Goal: Task Accomplishment & Management: Complete application form

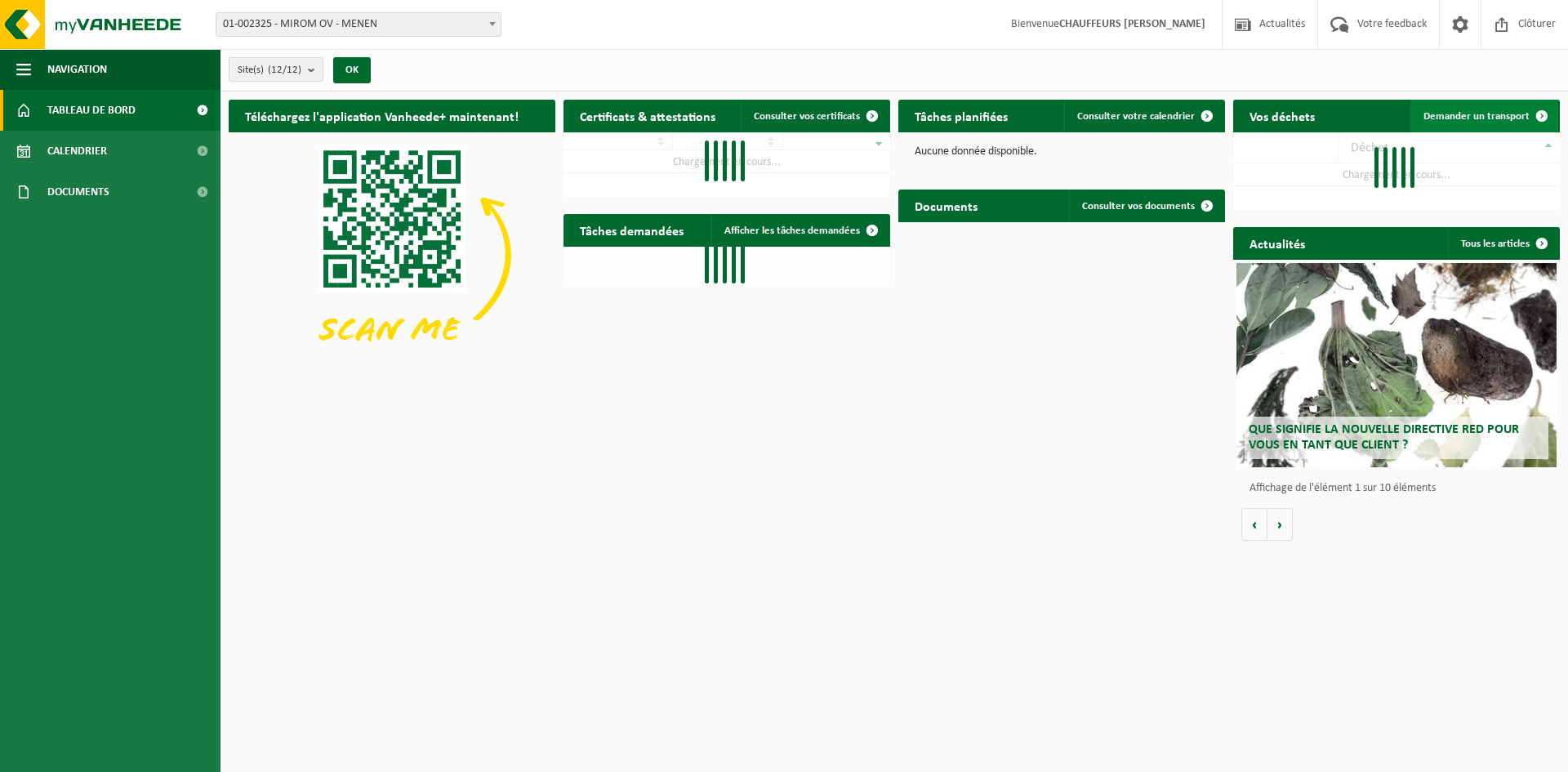
click at [1506, 111] on span "Demander un transport" at bounding box center [1476, 117] width 106 height 11
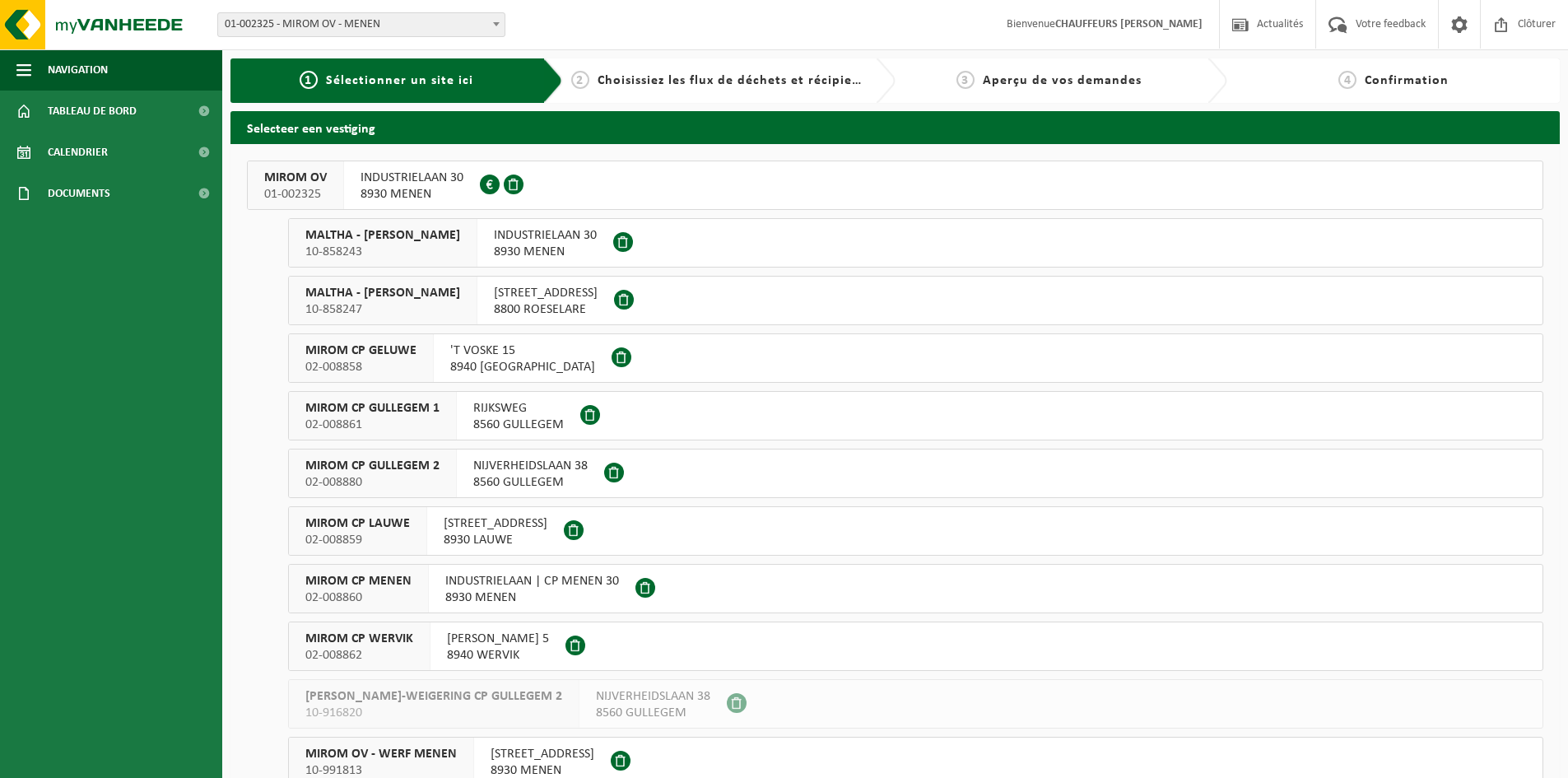
click at [304, 185] on span "MIROM OV" at bounding box center [295, 178] width 62 height 17
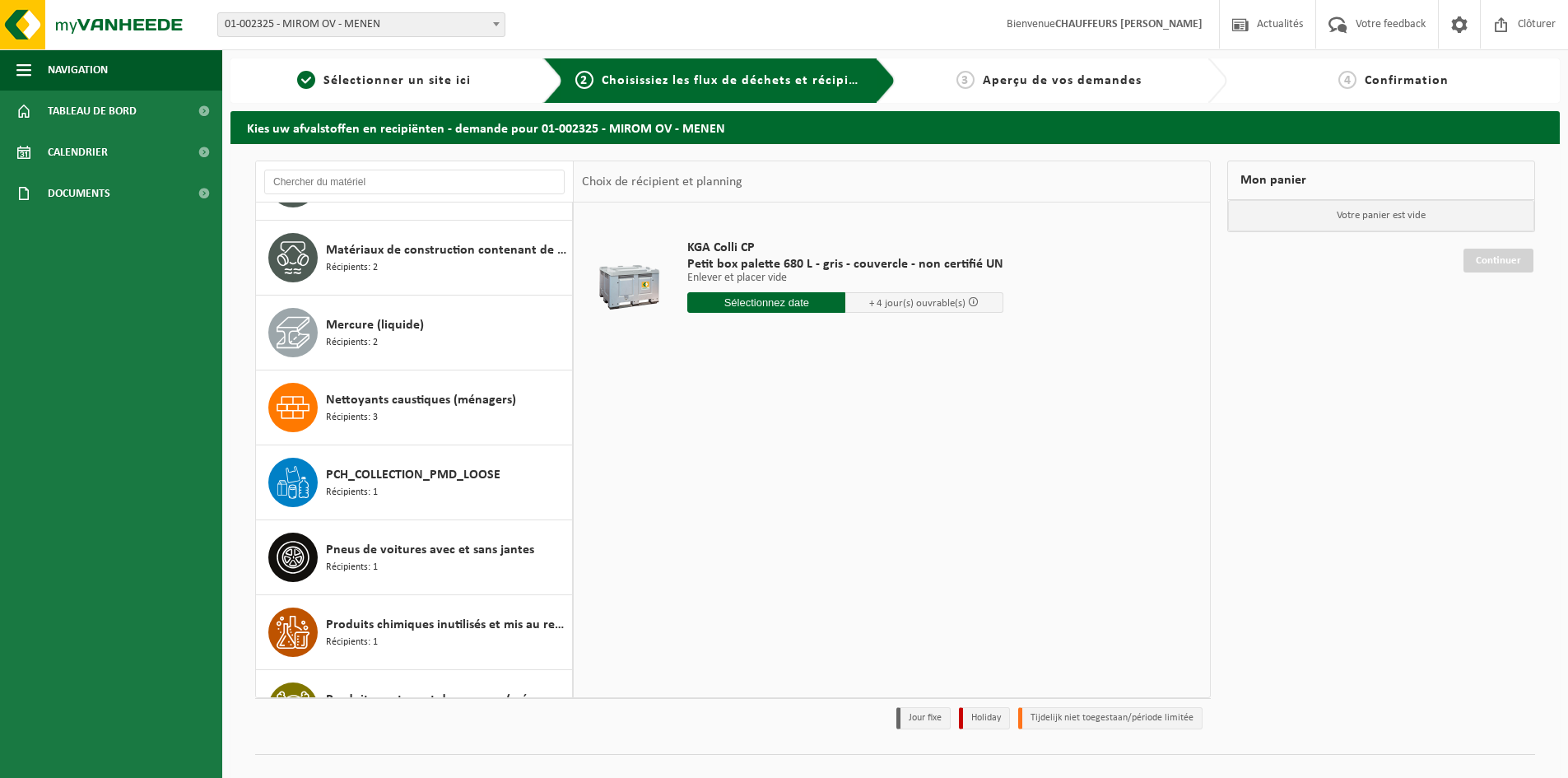
scroll to position [1565, 0]
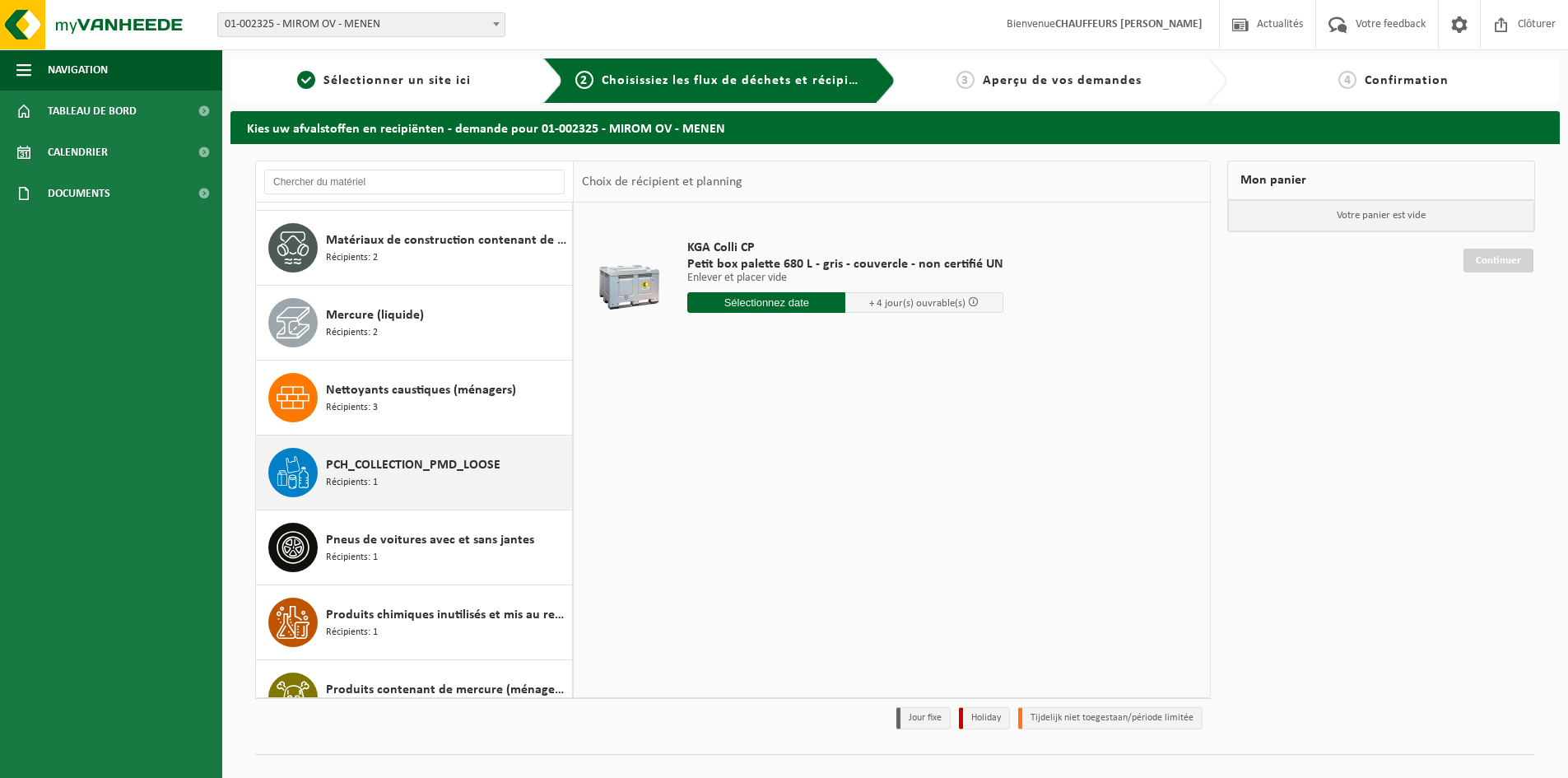
click at [385, 472] on span "PCH_COLLECTION_PMD_LOOSE" at bounding box center [414, 465] width 174 height 19
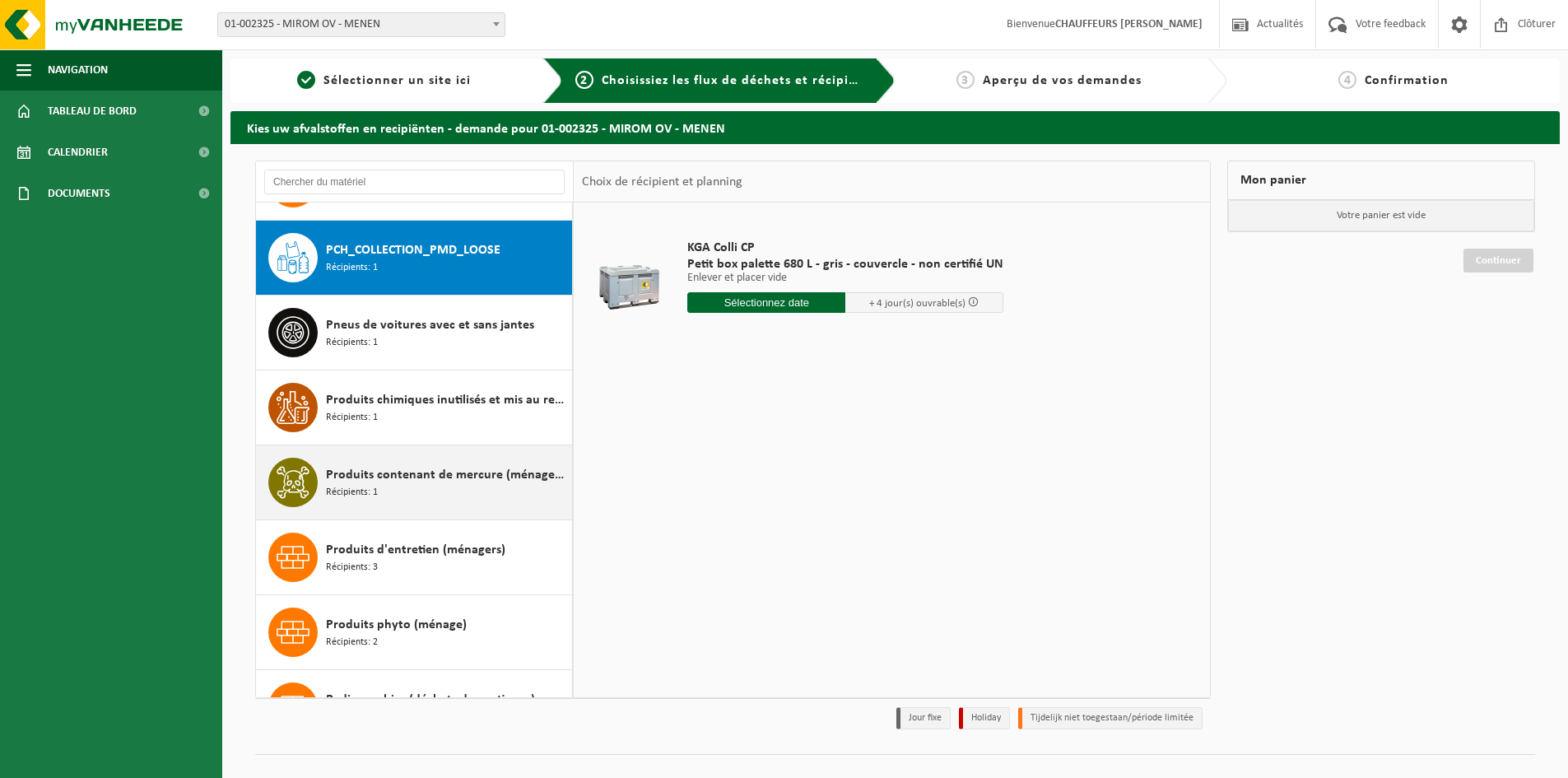
scroll to position [1798, 0]
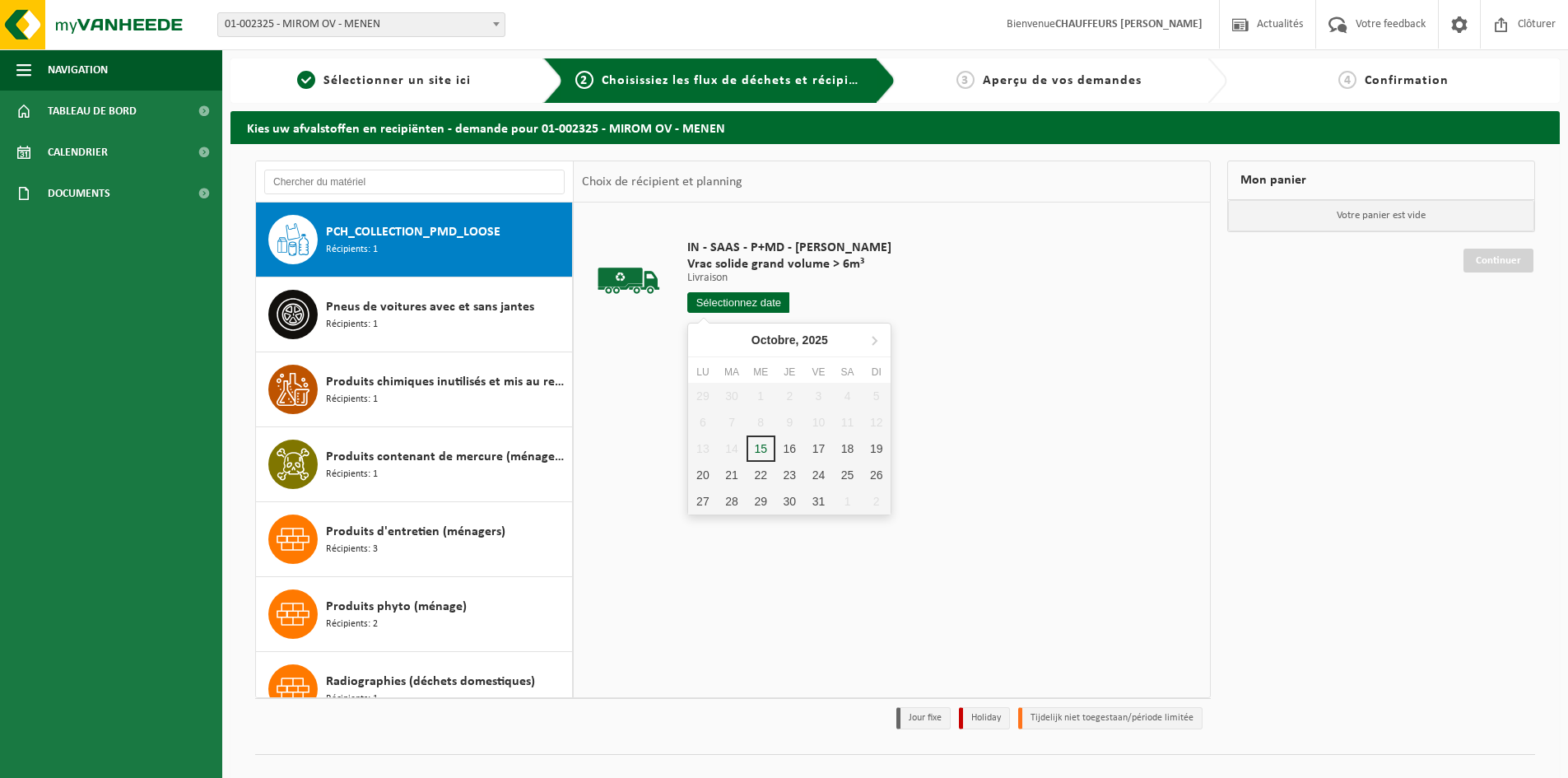
click at [740, 300] on input "text" at bounding box center [738, 302] width 102 height 20
click at [781, 445] on div "16" at bounding box center [789, 449] width 29 height 26
type input "à partir de [DATE]"
